Goal: Task Accomplishment & Management: Use online tool/utility

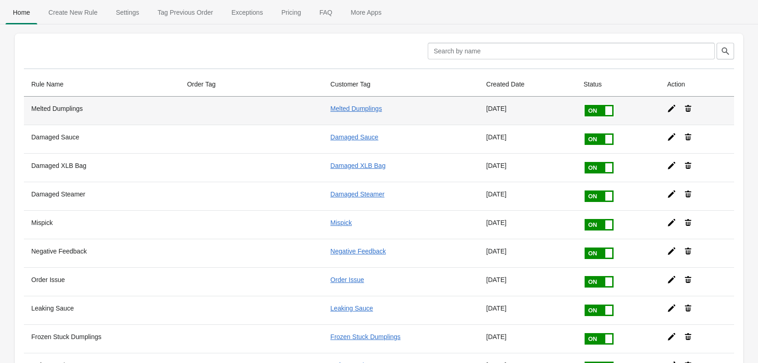
drag, startPoint x: 691, startPoint y: 9, endPoint x: 201, endPoint y: 116, distance: 502.2
click at [691, 9] on ul "Home Create New Rule Settings Tag Previous Order Exceptions Pricing FAQ More Ap…" at bounding box center [379, 12] width 751 height 24
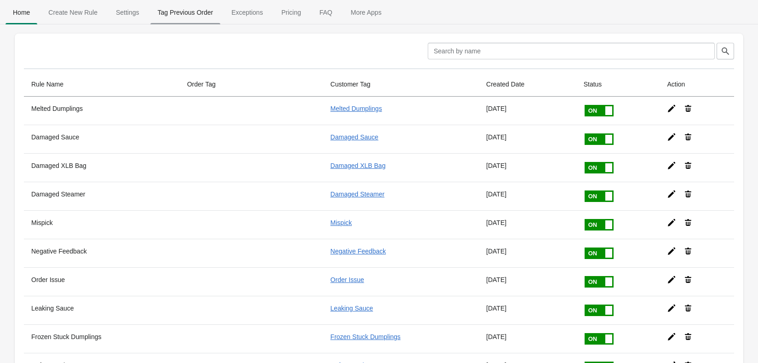
click at [190, 7] on span "Tag Previous Order" at bounding box center [185, 12] width 70 height 17
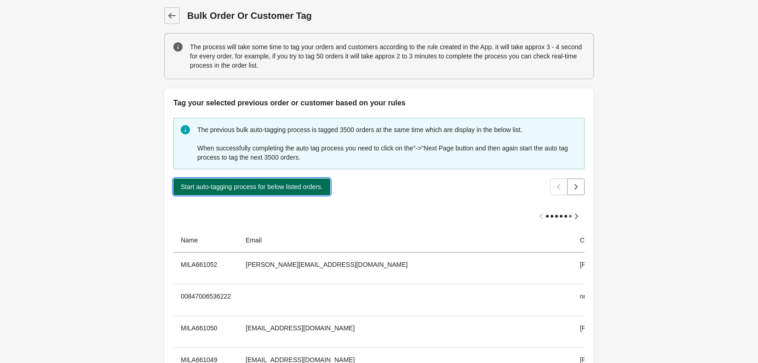
click at [280, 193] on button "Start auto-tagging process for below listed orders." at bounding box center [251, 187] width 157 height 17
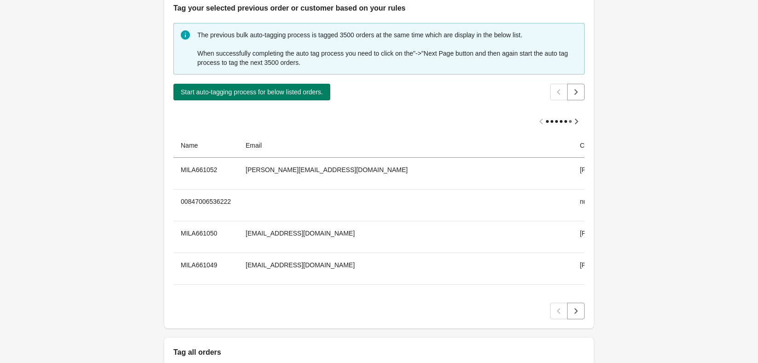
scroll to position [491, 0]
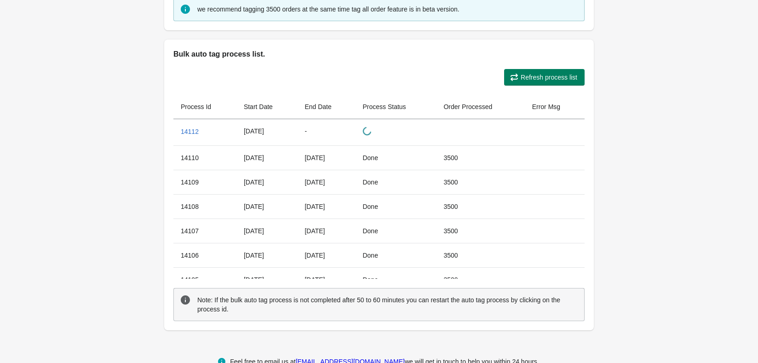
click at [543, 73] on button "Refresh process list" at bounding box center [544, 77] width 81 height 17
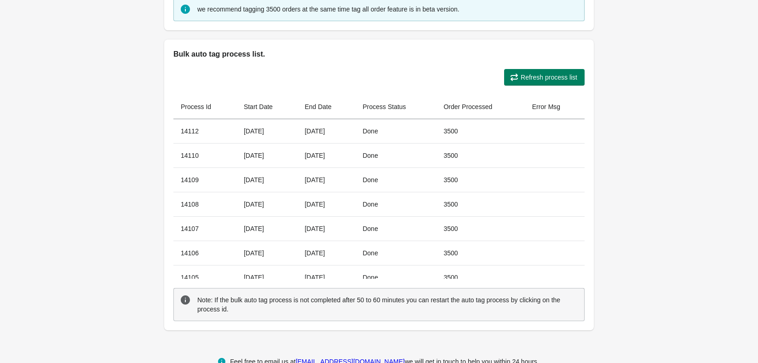
scroll to position [0, 0]
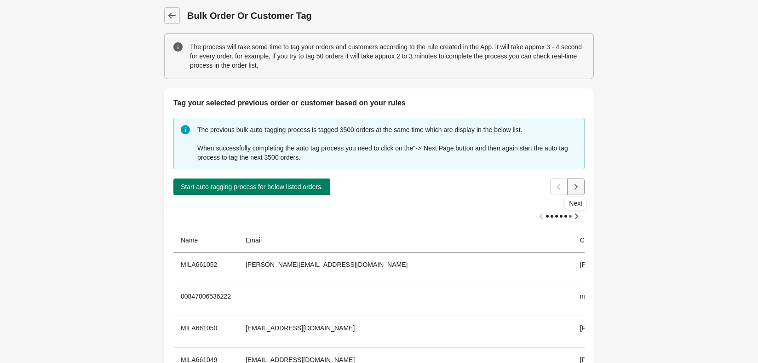
click at [577, 186] on icon "Next" at bounding box center [576, 187] width 3 height 6
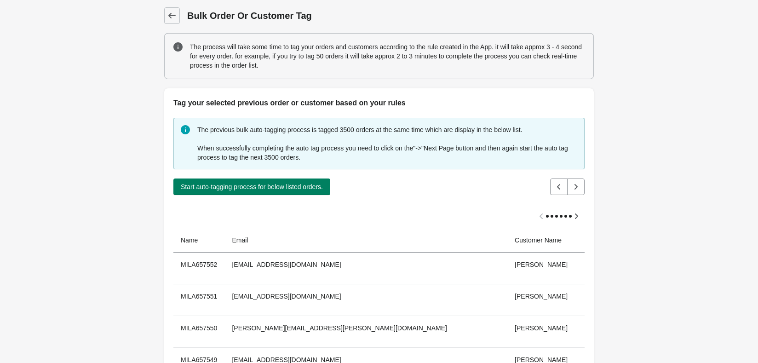
click at [276, 187] on span "Start auto-tagging process for below listed orders." at bounding box center [252, 186] width 142 height 7
